Goal: Check status

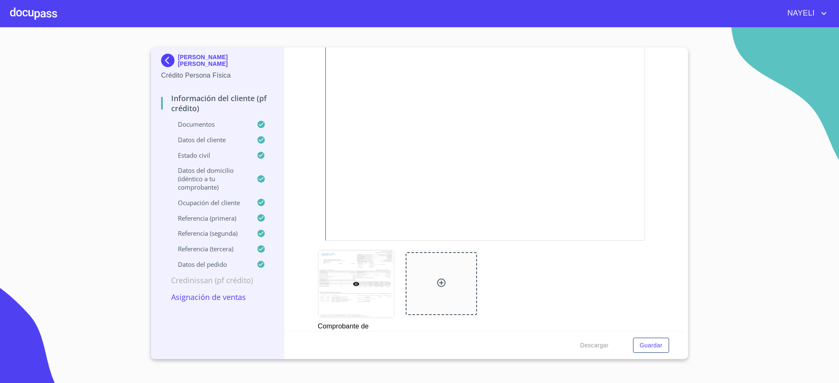
scroll to position [559, 0]
click at [171, 58] on img at bounding box center [169, 60] width 17 height 13
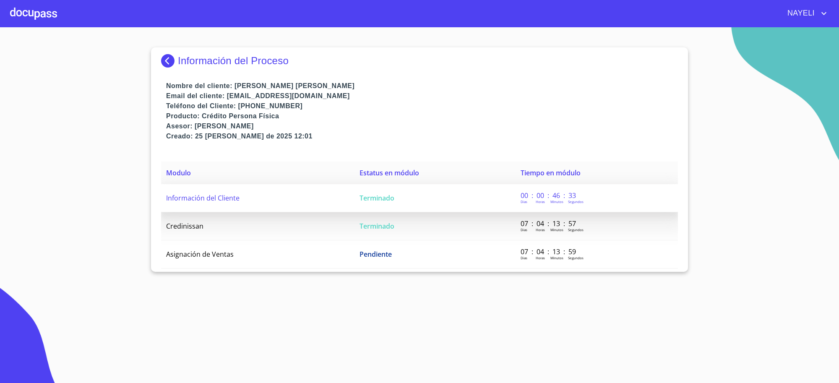
click at [292, 201] on td "Información del Cliente" at bounding box center [257, 198] width 193 height 28
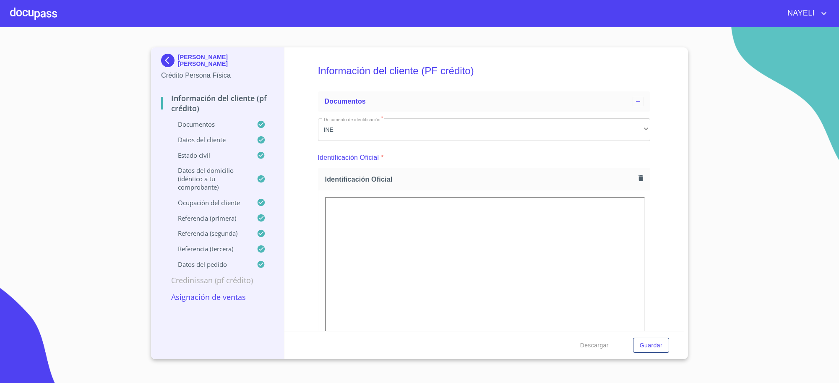
click at [173, 61] on img at bounding box center [169, 60] width 17 height 13
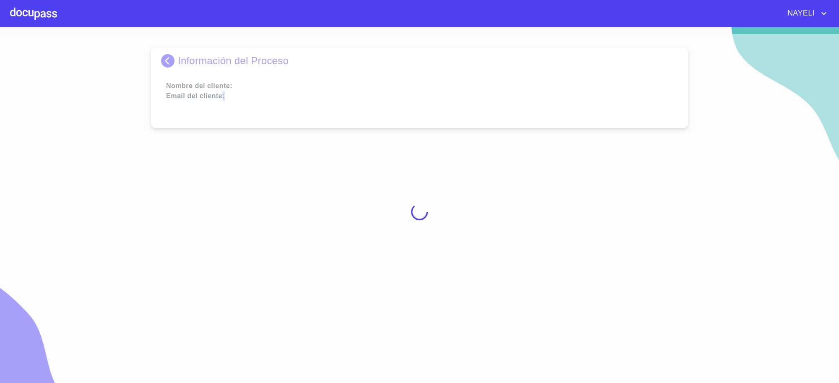
click at [173, 61] on div at bounding box center [419, 212] width 839 height 356
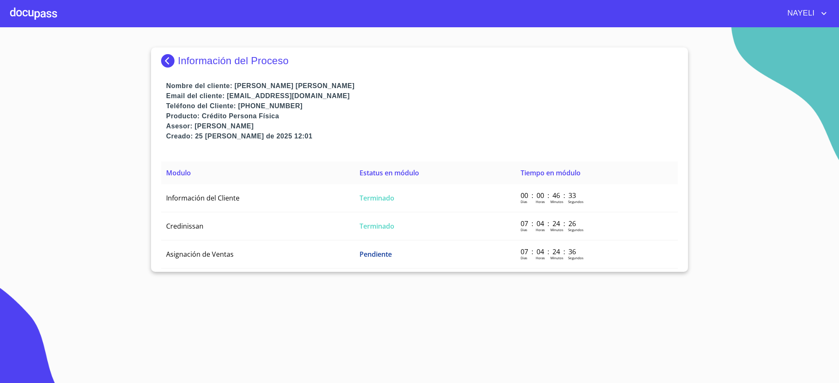
click at [159, 63] on div "Información del Proceso Nombre del cliente: [PERSON_NAME] [PERSON_NAME] Email d…" at bounding box center [419, 159] width 537 height 224
click at [168, 63] on img at bounding box center [169, 60] width 17 height 13
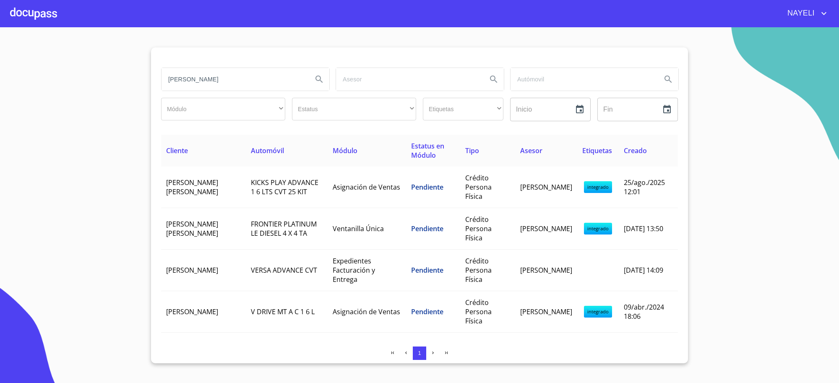
click at [205, 84] on input "[PERSON_NAME]" at bounding box center [234, 79] width 144 height 23
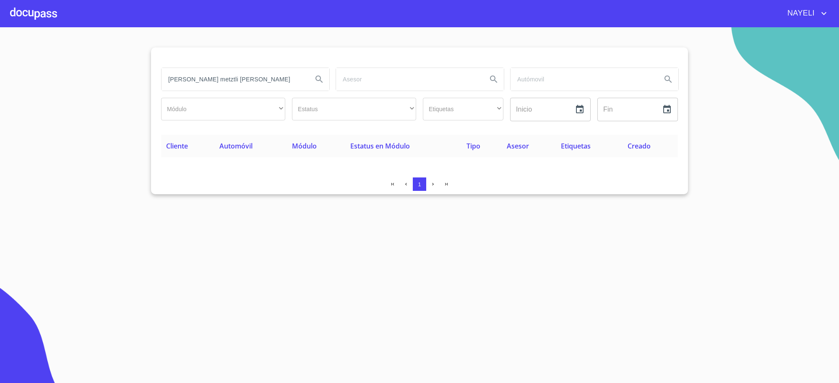
type input "[PERSON_NAME] metztli [PERSON_NAME]"
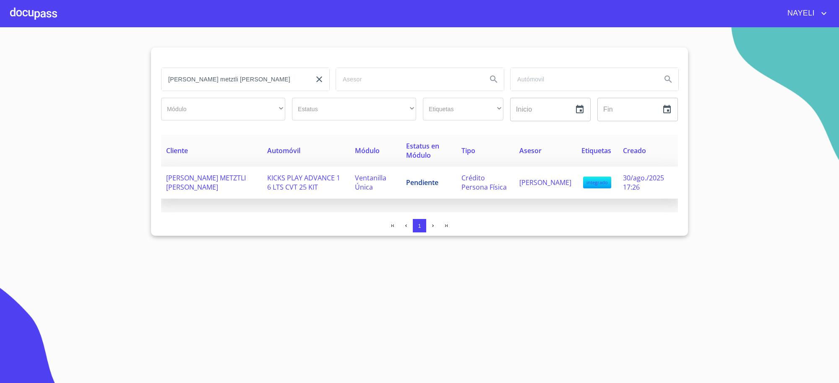
click at [377, 188] on td "Ventanilla Única" at bounding box center [375, 183] width 51 height 32
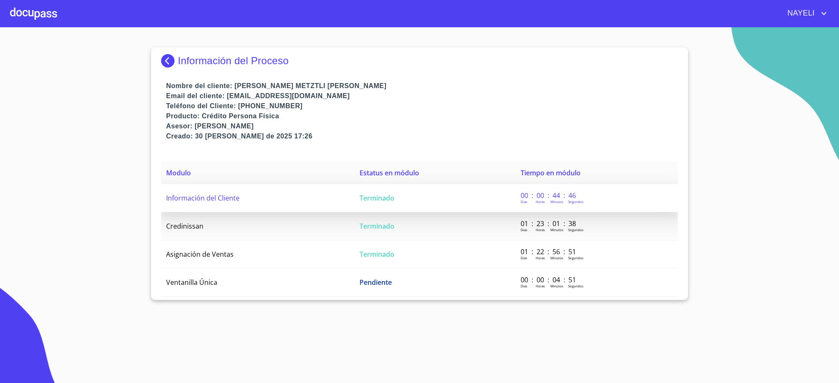
click at [371, 191] on td "Terminado" at bounding box center [435, 198] width 161 height 28
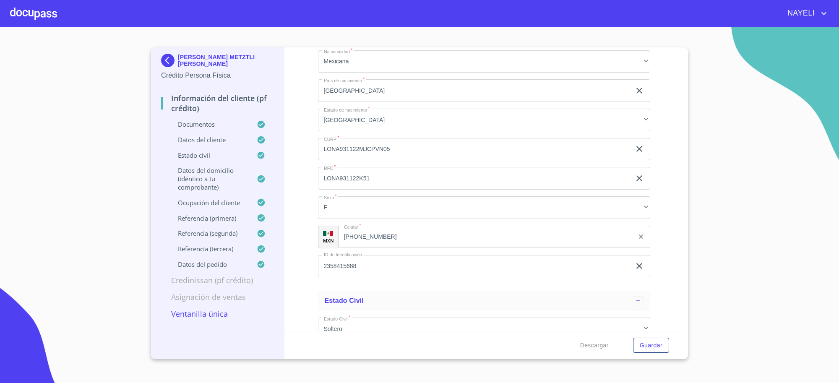
scroll to position [2307, 0]
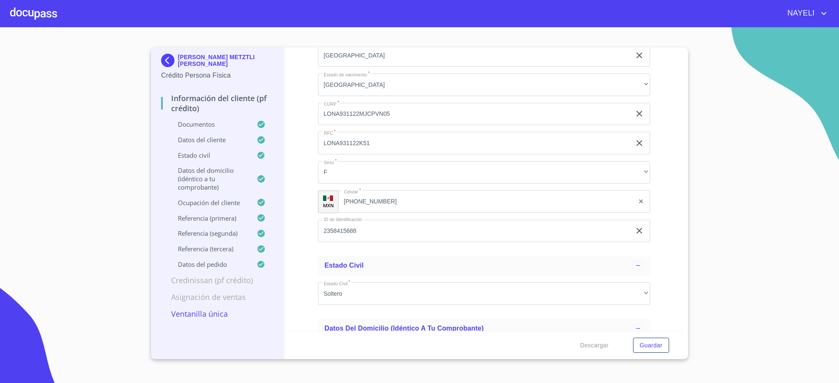
click at [198, 59] on p "[PERSON_NAME] METZTLI [PERSON_NAME]" at bounding box center [226, 60] width 96 height 13
